Goal: Task Accomplishment & Management: Manage account settings

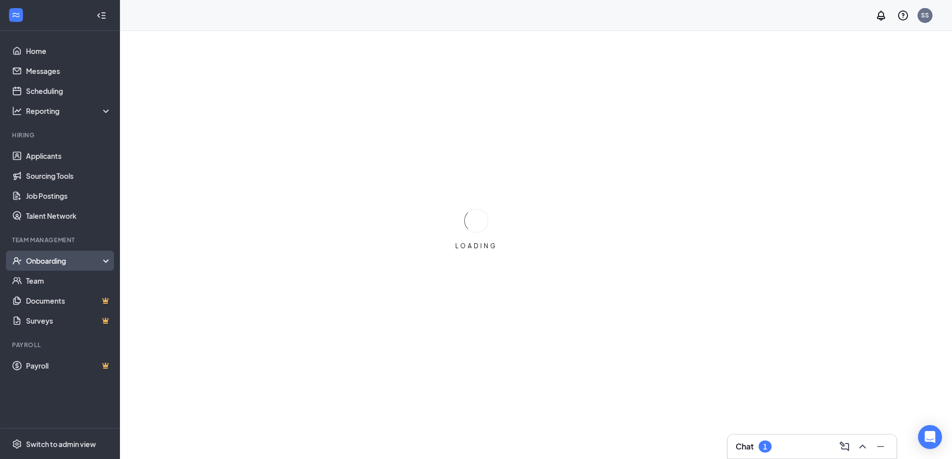
click at [68, 266] on div "Onboarding" at bounding box center [64, 261] width 77 height 10
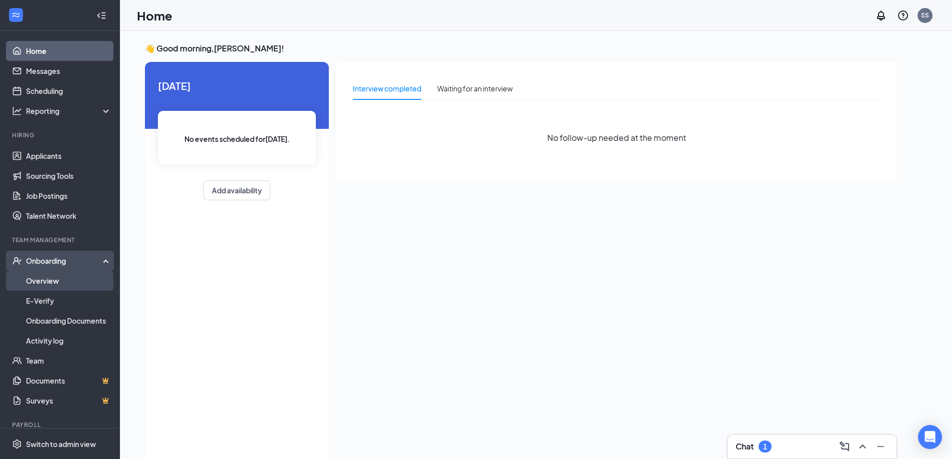
click at [51, 278] on link "Overview" at bounding box center [68, 281] width 85 height 20
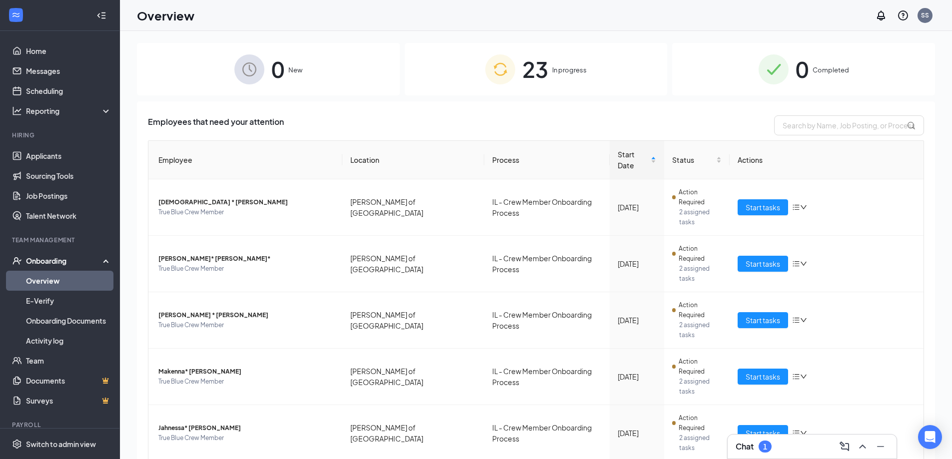
click at [561, 82] on div "23 In progress" at bounding box center [536, 69] width 263 height 52
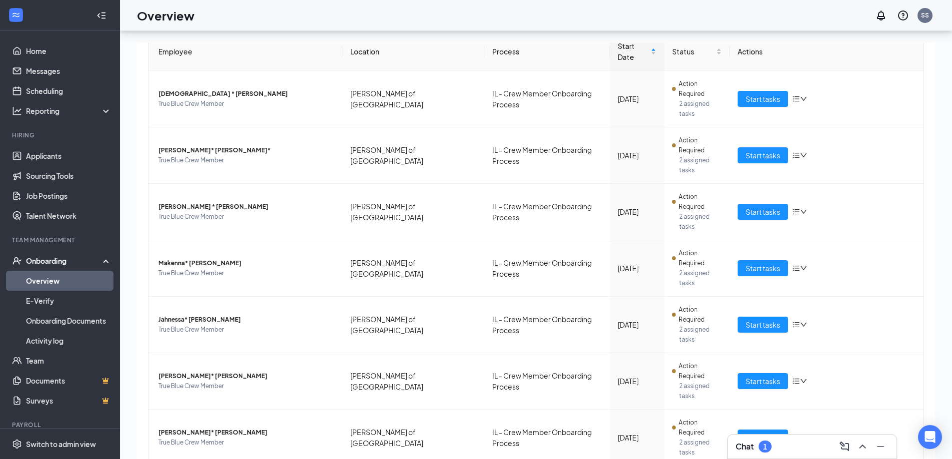
scroll to position [45, 0]
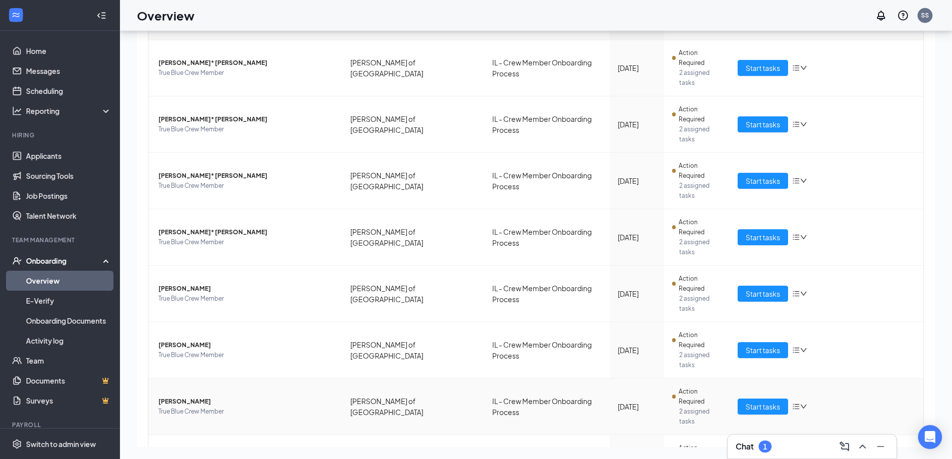
scroll to position [108, 0]
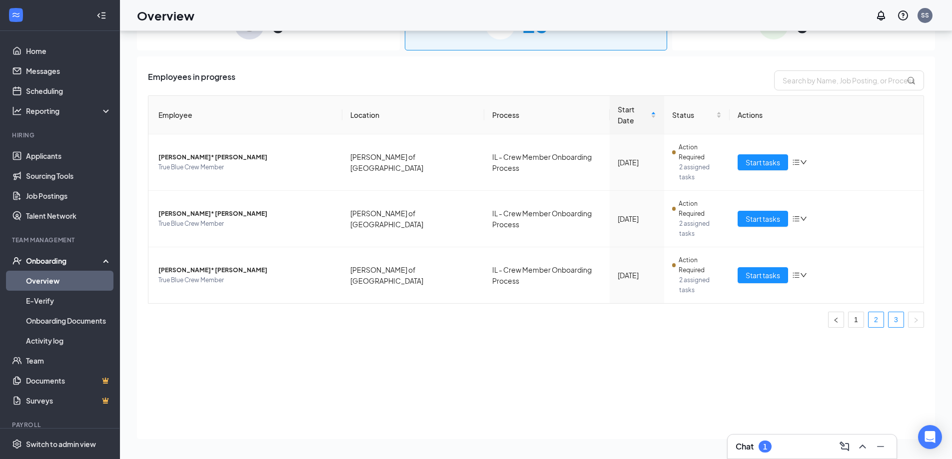
click at [876, 312] on link "2" at bounding box center [875, 319] width 15 height 15
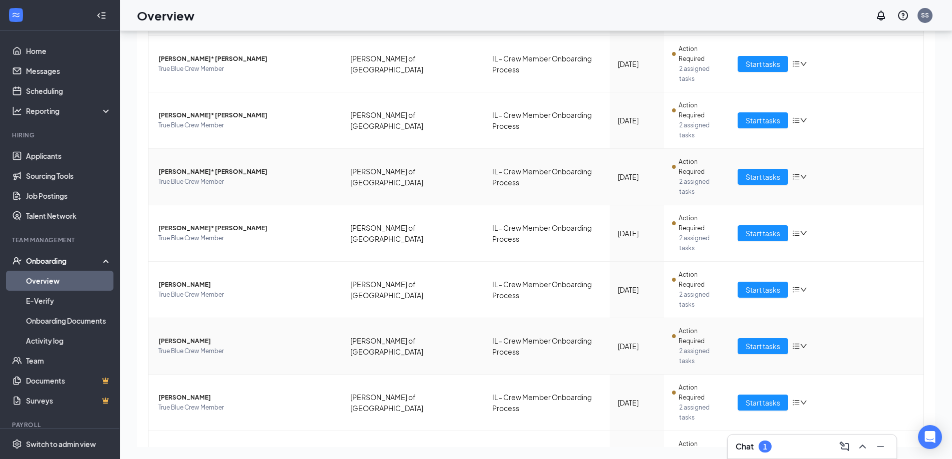
scroll to position [108, 0]
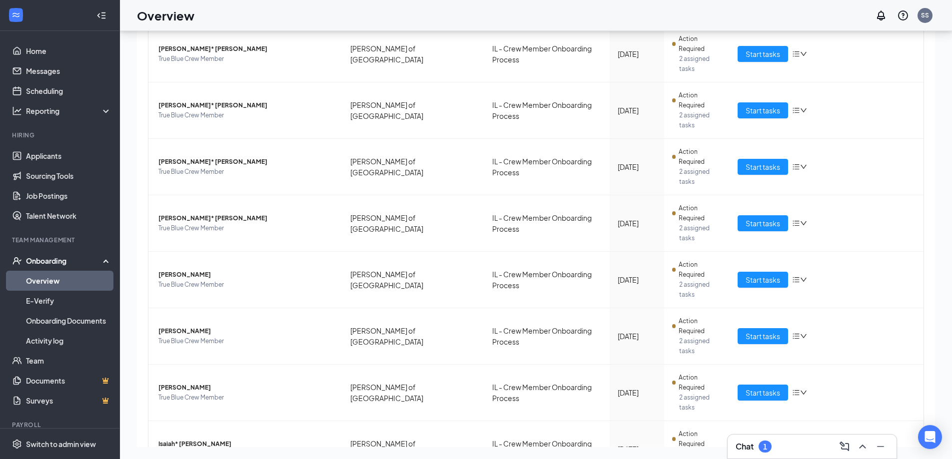
click at [237, 280] on span "True Blue Crew Member" at bounding box center [246, 285] width 176 height 10
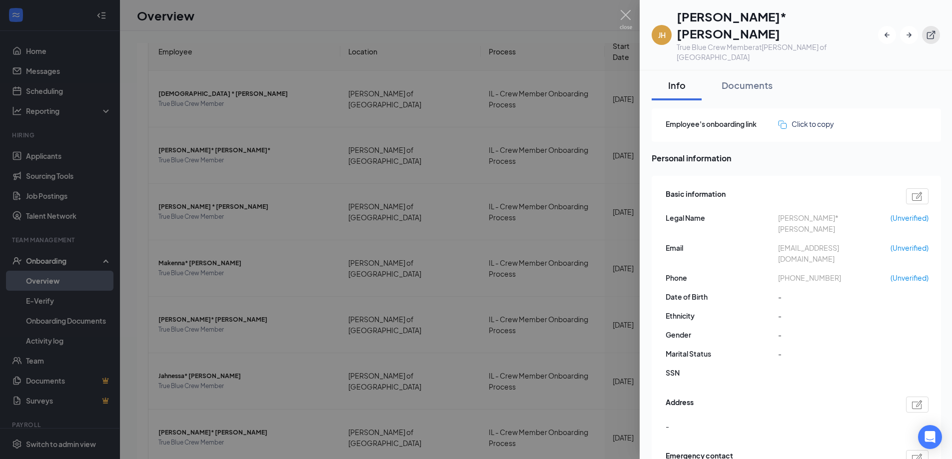
click at [935, 30] on icon "ExternalLink" at bounding box center [931, 35] width 10 height 10
click at [810, 118] on div "Click to copy" at bounding box center [806, 123] width 56 height 11
click at [626, 17] on img at bounding box center [626, 19] width 12 height 19
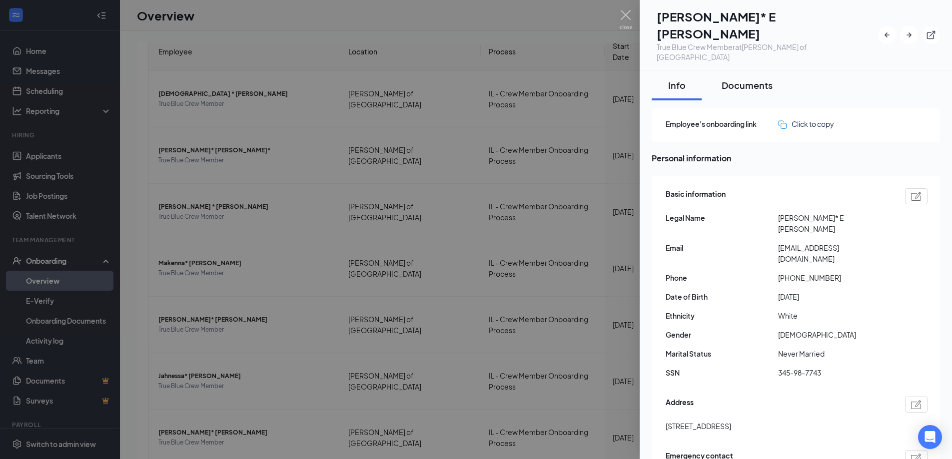
click at [773, 70] on button "Documents" at bounding box center [747, 85] width 71 height 30
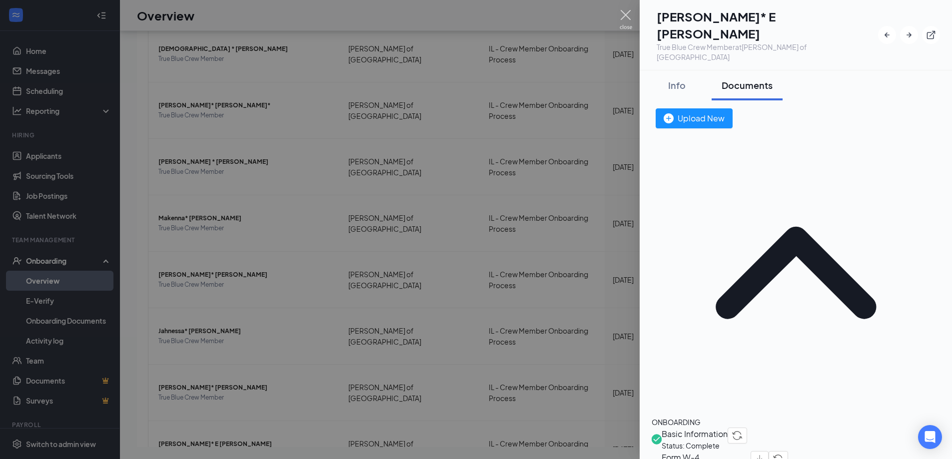
click at [624, 16] on img at bounding box center [626, 19] width 12 height 19
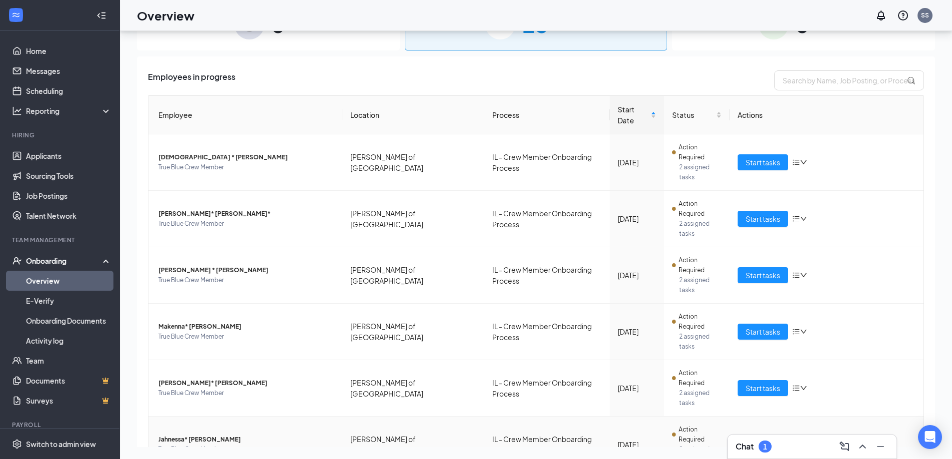
scroll to position [108, 0]
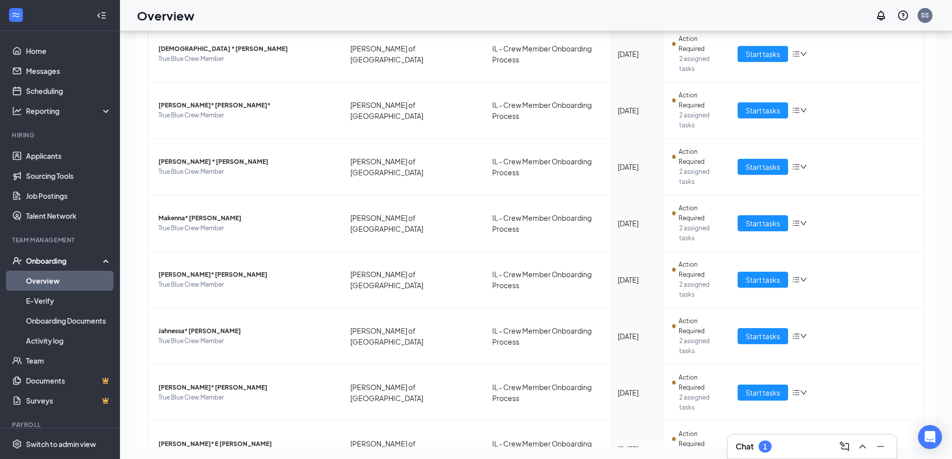
click at [60, 317] on link "Onboarding Documents" at bounding box center [68, 321] width 85 height 20
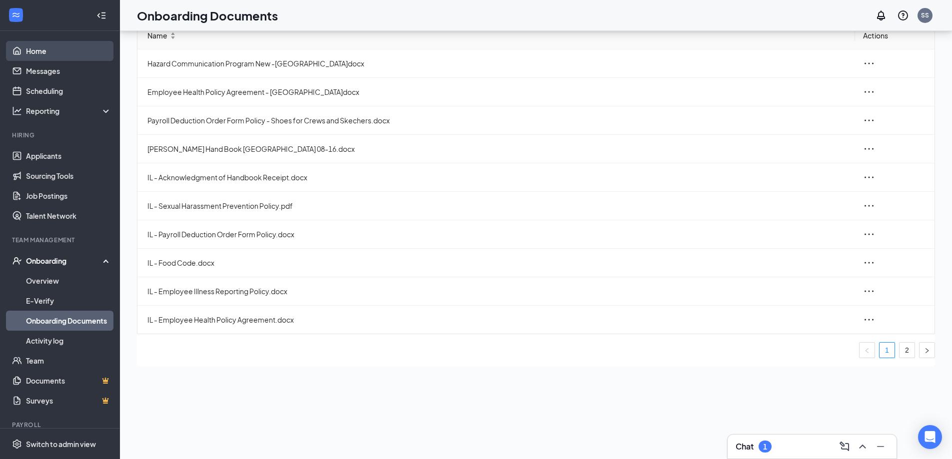
click at [57, 49] on link "Home" at bounding box center [68, 51] width 85 height 20
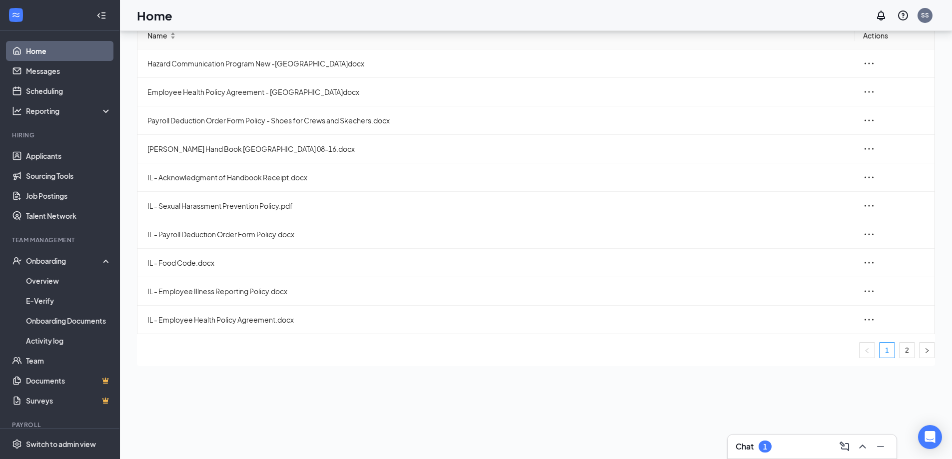
scroll to position [21, 0]
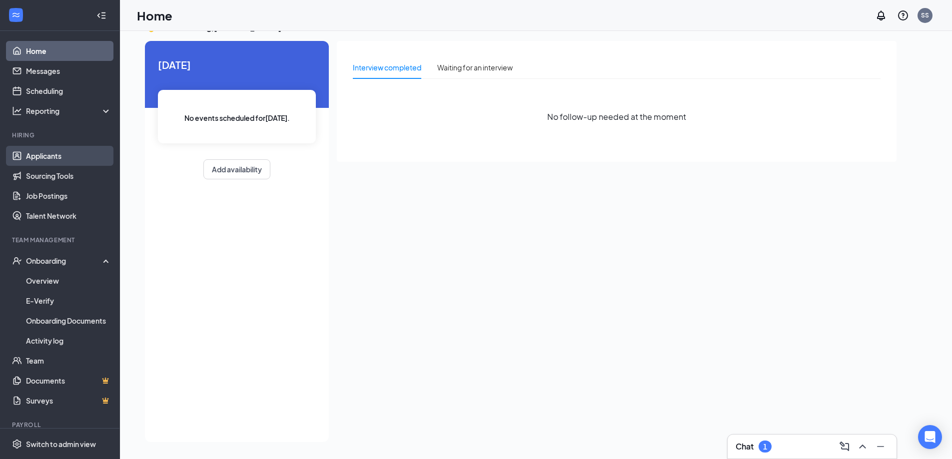
click at [57, 159] on link "Applicants" at bounding box center [68, 156] width 85 height 20
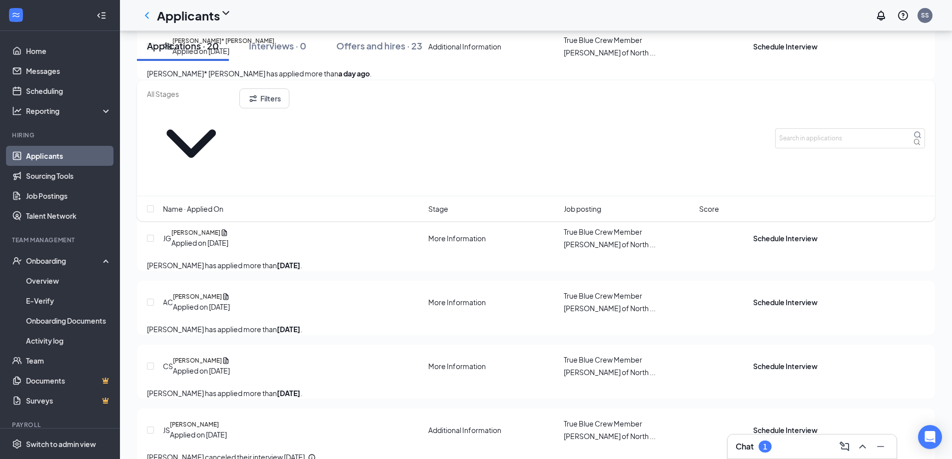
scroll to position [1297, 0]
